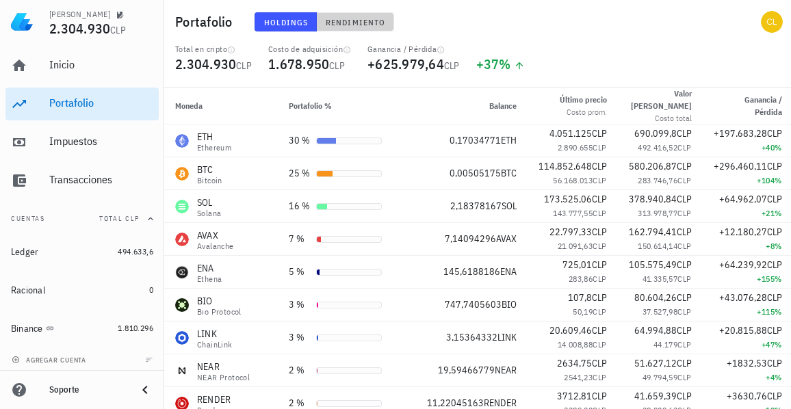
click at [347, 27] on span "Rendimiento" at bounding box center [355, 22] width 60 height 10
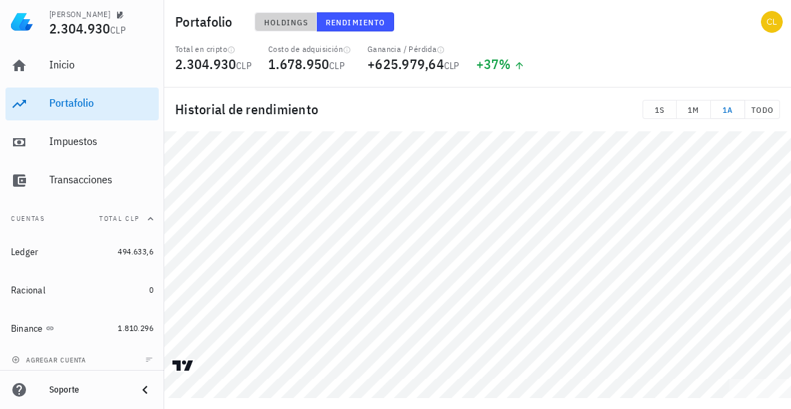
click at [284, 21] on span "Holdings" at bounding box center [285, 22] width 45 height 10
